Goal: Task Accomplishment & Management: Manage account settings

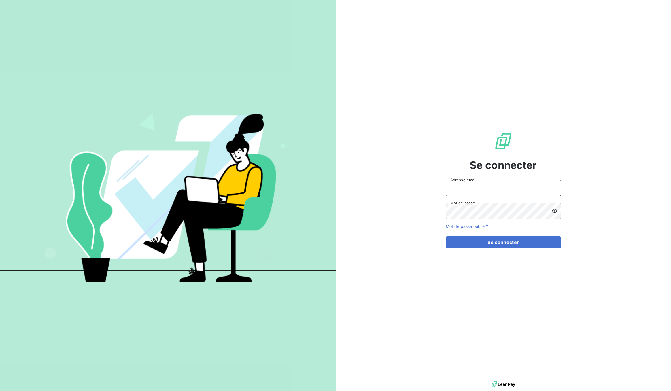
click at [465, 189] on input "Adresse email" at bounding box center [503, 188] width 115 height 16
type input "[EMAIL_ADDRESS][DOMAIN_NAME]"
drag, startPoint x: 504, startPoint y: 189, endPoint x: 410, endPoint y: 184, distance: 94.3
click at [406, 183] on div "Se connecter [EMAIL_ADDRESS][DOMAIN_NAME] Adresse email Mot de passe Mot de pas…" at bounding box center [502, 190] width 335 height 380
click at [461, 186] on input "Adresse email" at bounding box center [503, 188] width 115 height 16
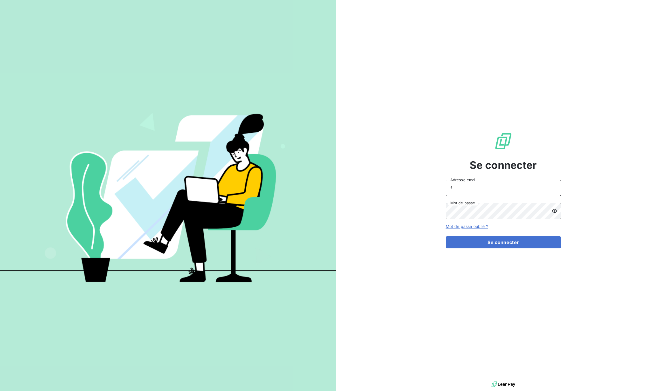
type input "[EMAIL_ADDRESS][DOMAIN_NAME]"
